Goal: Information Seeking & Learning: Understand process/instructions

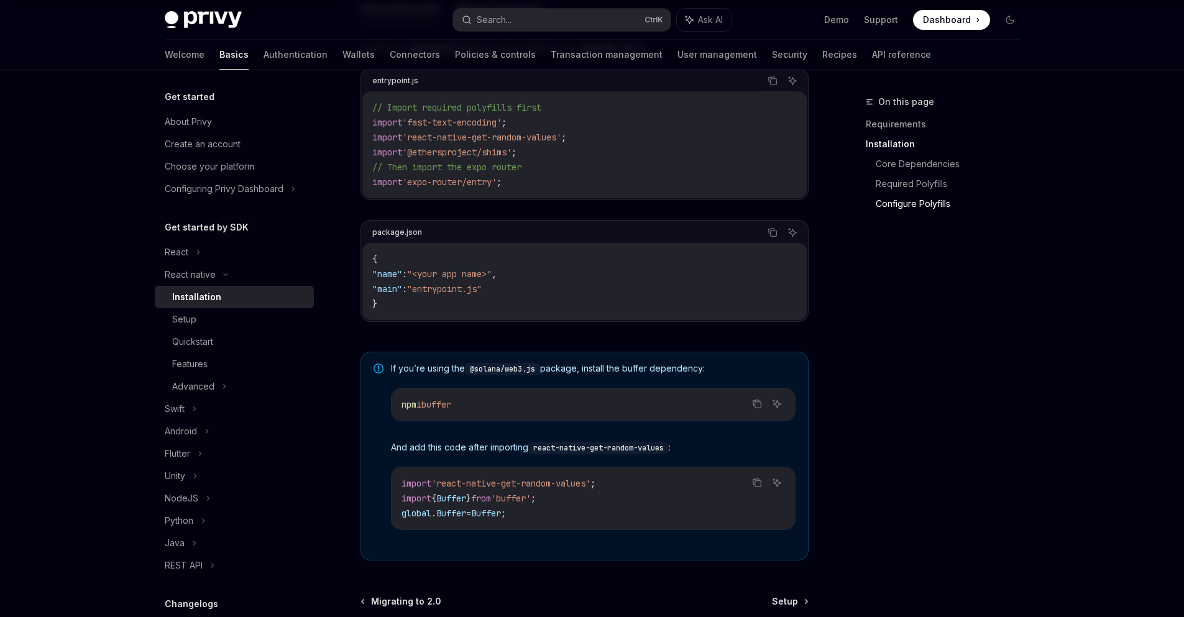
scroll to position [804, 0]
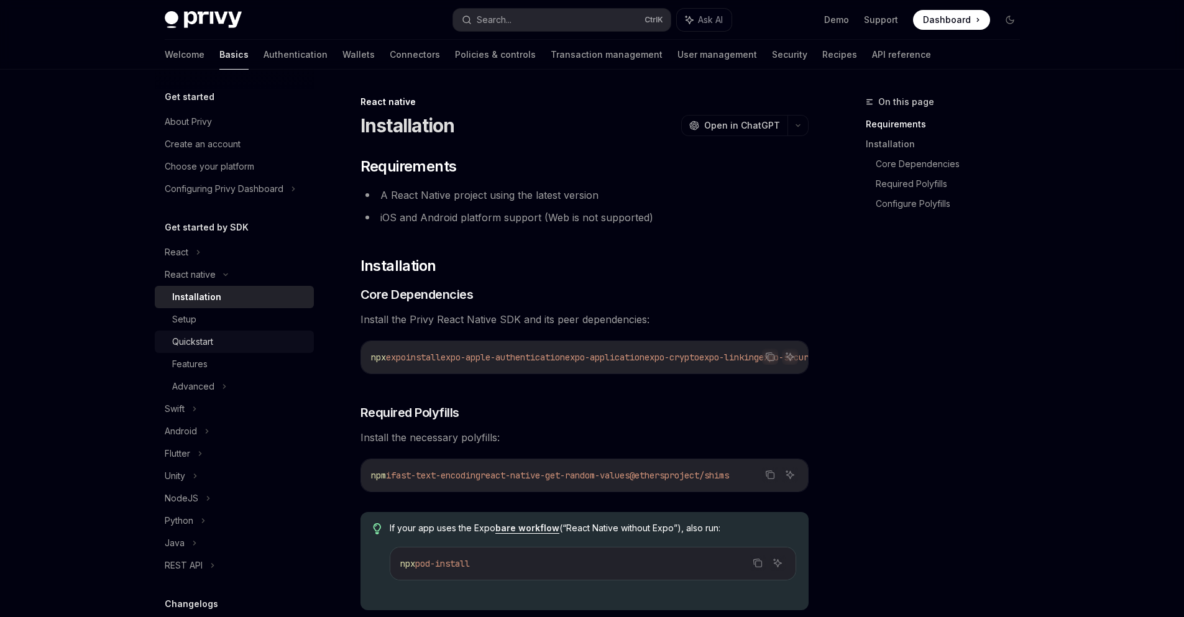
click at [200, 342] on div "Quickstart" at bounding box center [192, 341] width 41 height 15
type textarea "*"
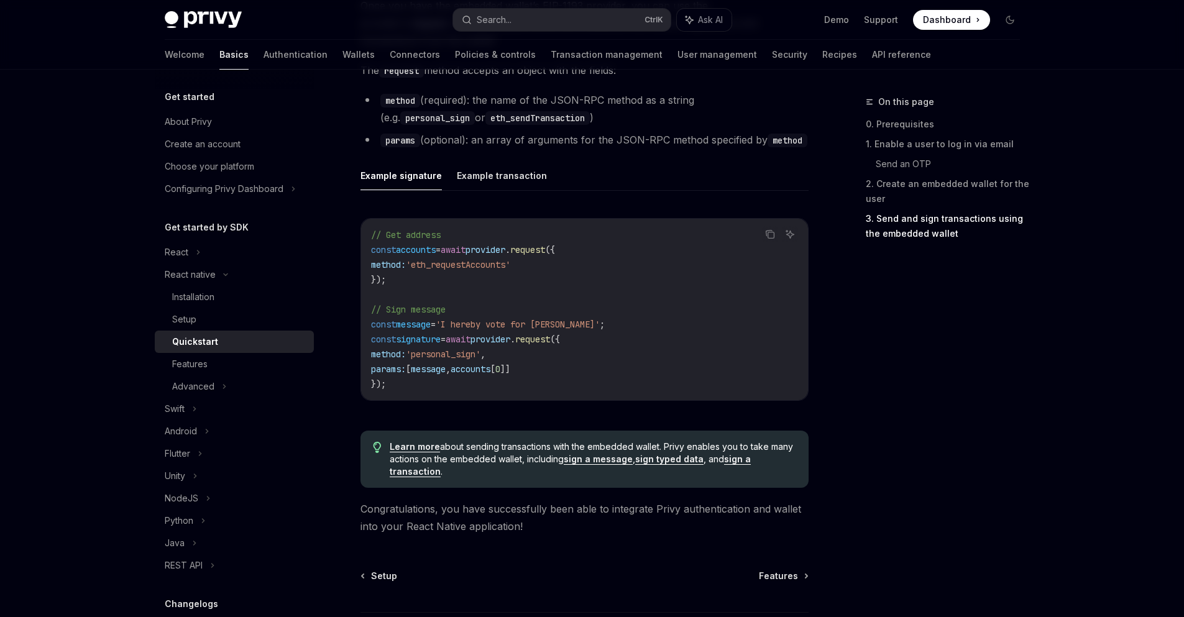
scroll to position [1811, 0]
